Goal: Obtain resource: Download file/media

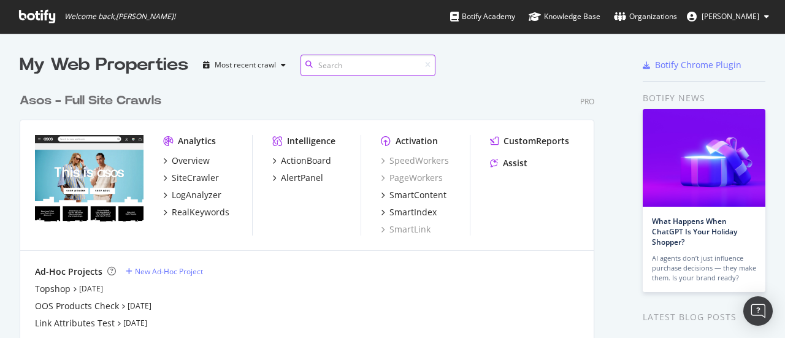
scroll to position [278, 574]
click at [199, 178] on div "SiteCrawler" at bounding box center [195, 178] width 47 height 12
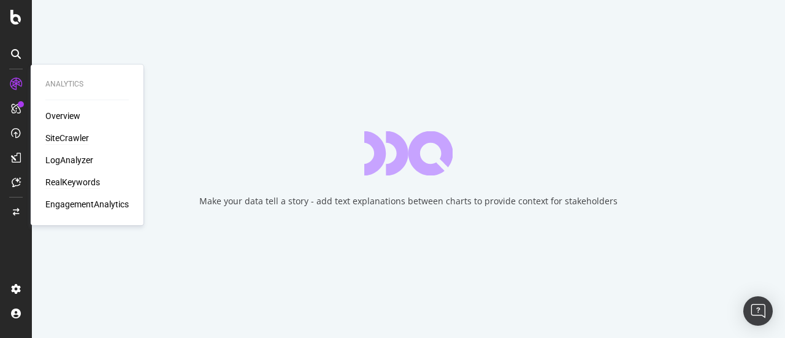
click at [75, 183] on div "RealKeywords" at bounding box center [72, 182] width 55 height 12
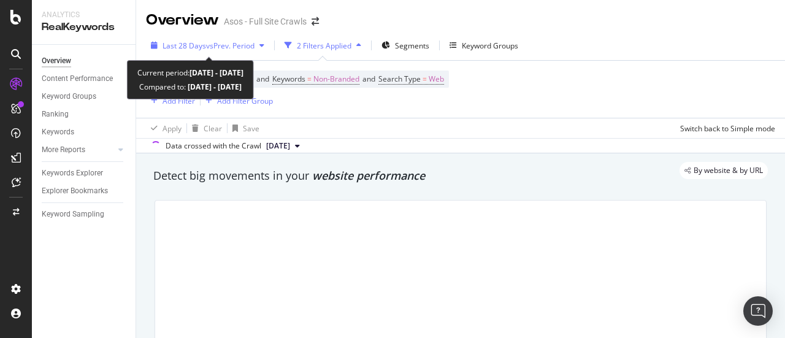
click at [250, 45] on span "vs Prev. Period" at bounding box center [230, 45] width 48 height 10
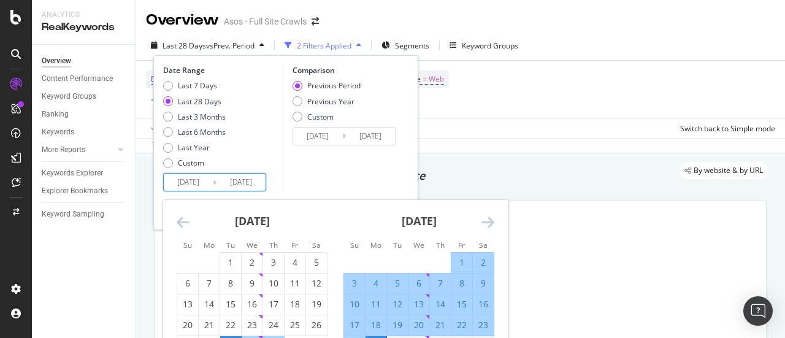
click at [196, 180] on input "[DATE]" at bounding box center [188, 181] width 49 height 17
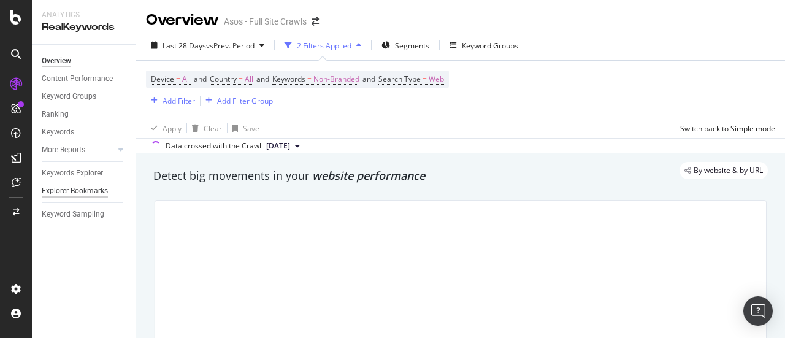
click at [92, 188] on div "Explorer Bookmarks" at bounding box center [75, 191] width 66 height 13
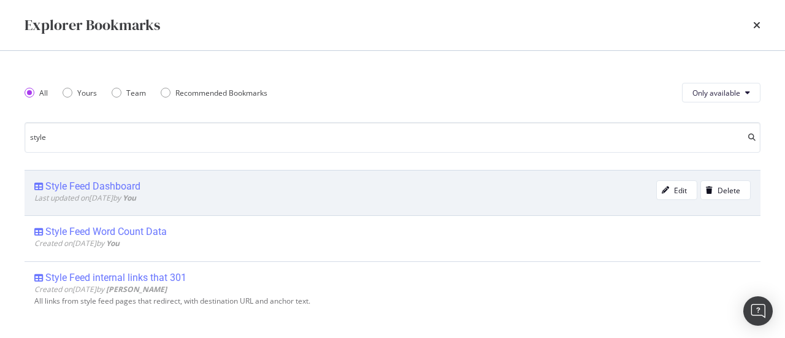
type input "style"
click at [113, 185] on div "Style Feed Dashboard" at bounding box center [92, 186] width 95 height 12
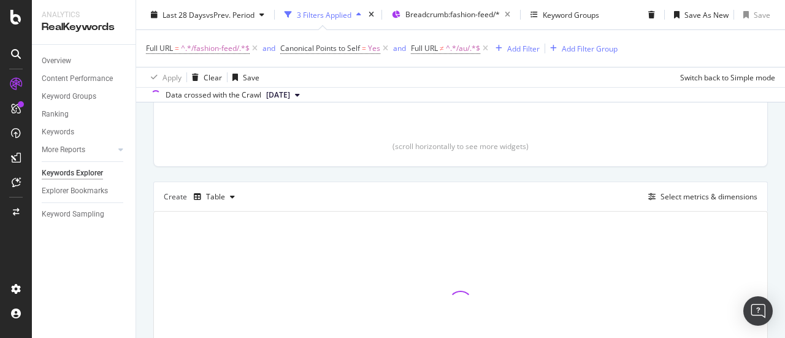
scroll to position [398, 0]
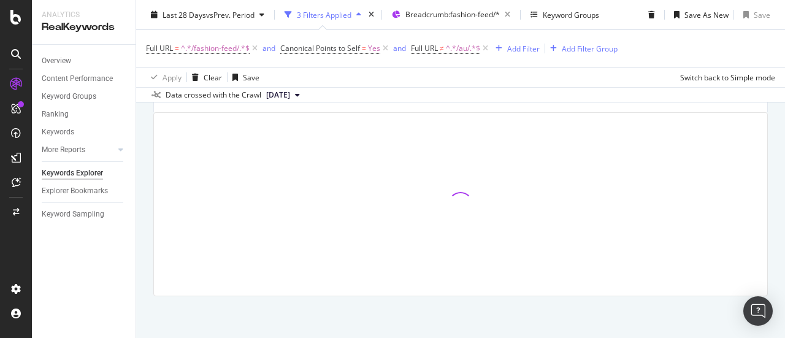
click at [405, 186] on div at bounding box center [460, 204] width 613 height 183
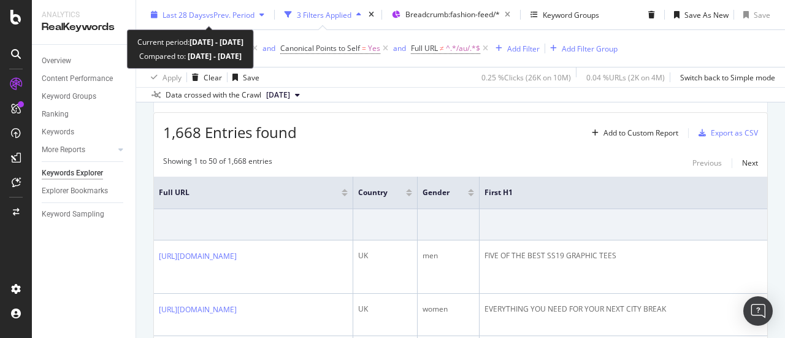
click at [206, 12] on span "vs Prev. Period" at bounding box center [230, 14] width 48 height 10
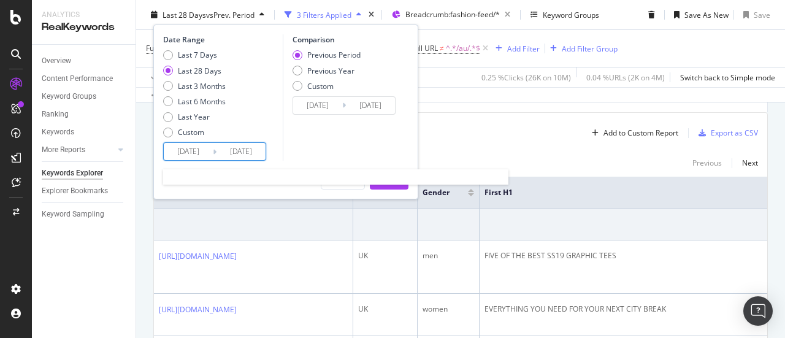
click at [179, 150] on input "[DATE]" at bounding box center [188, 151] width 49 height 17
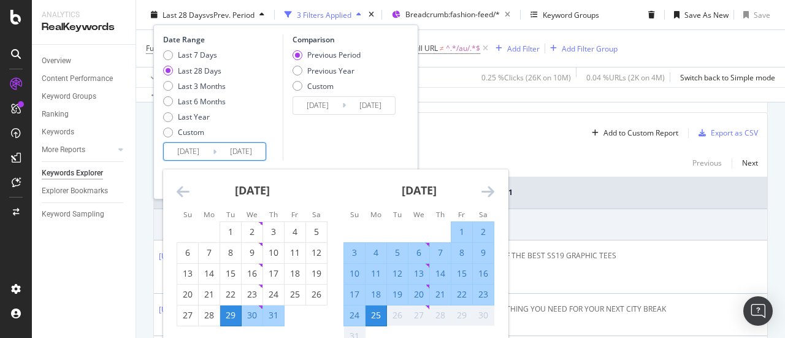
click at [378, 292] on div "18" at bounding box center [375, 294] width 21 height 12
type input "[DATE]"
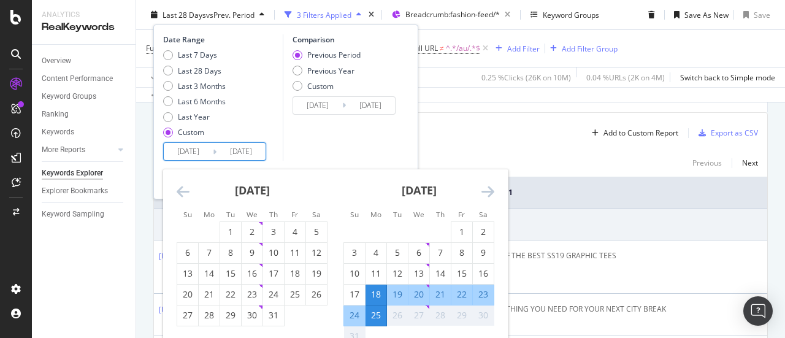
click at [352, 313] on div "24" at bounding box center [354, 315] width 21 height 12
type input "[DATE]"
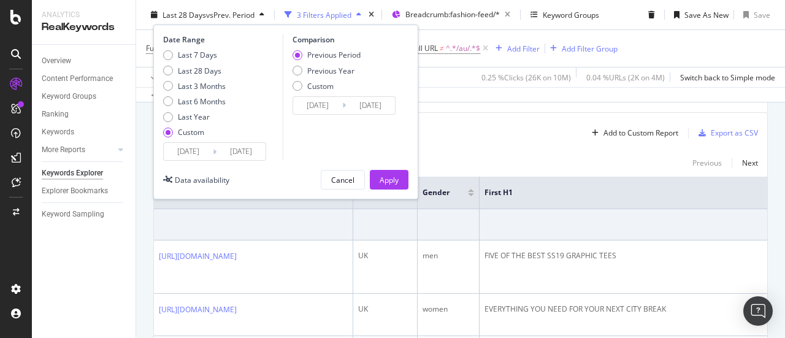
click at [191, 154] on input "[DATE]" at bounding box center [188, 151] width 49 height 17
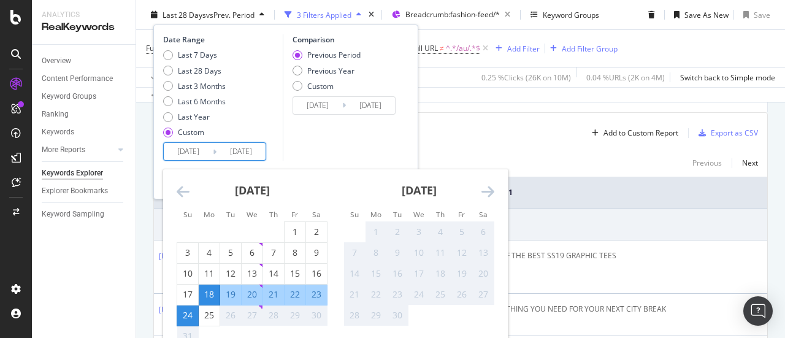
click at [323, 137] on div "Comparison Previous Period Previous Year Custom [DATE] Navigate forward to inte…" at bounding box center [341, 97] width 116 height 126
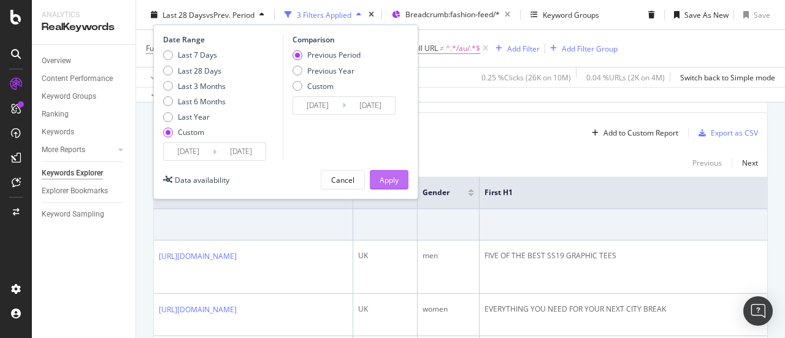
click at [390, 178] on div "Apply" at bounding box center [388, 179] width 19 height 10
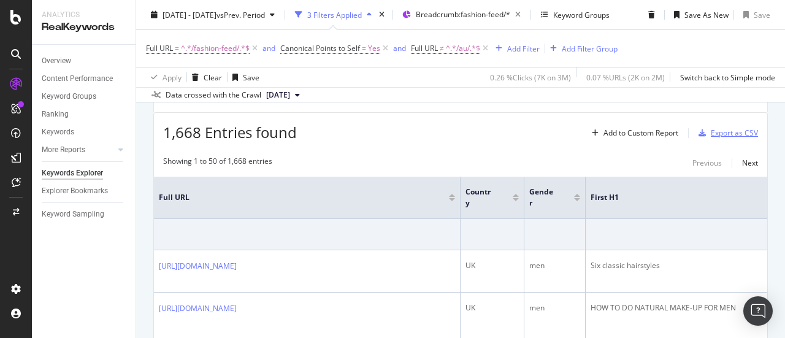
click at [723, 132] on div "Export as CSV" at bounding box center [733, 132] width 47 height 10
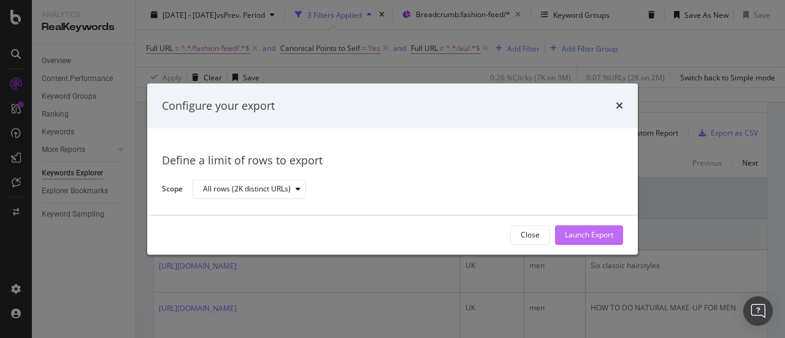
click at [598, 227] on div "Launch Export" at bounding box center [589, 235] width 48 height 18
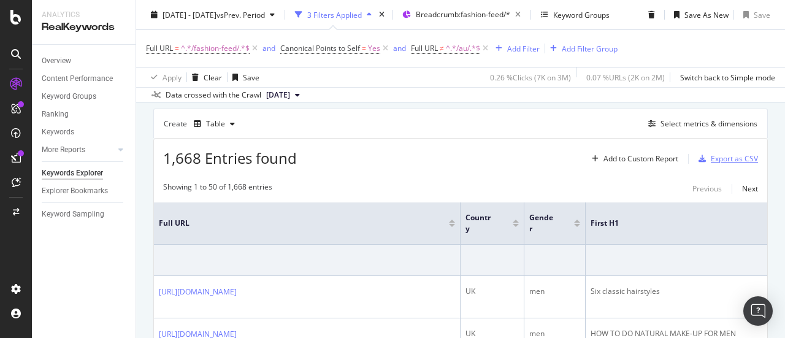
scroll to position [374, 0]
